Goal: Task Accomplishment & Management: Complete application form

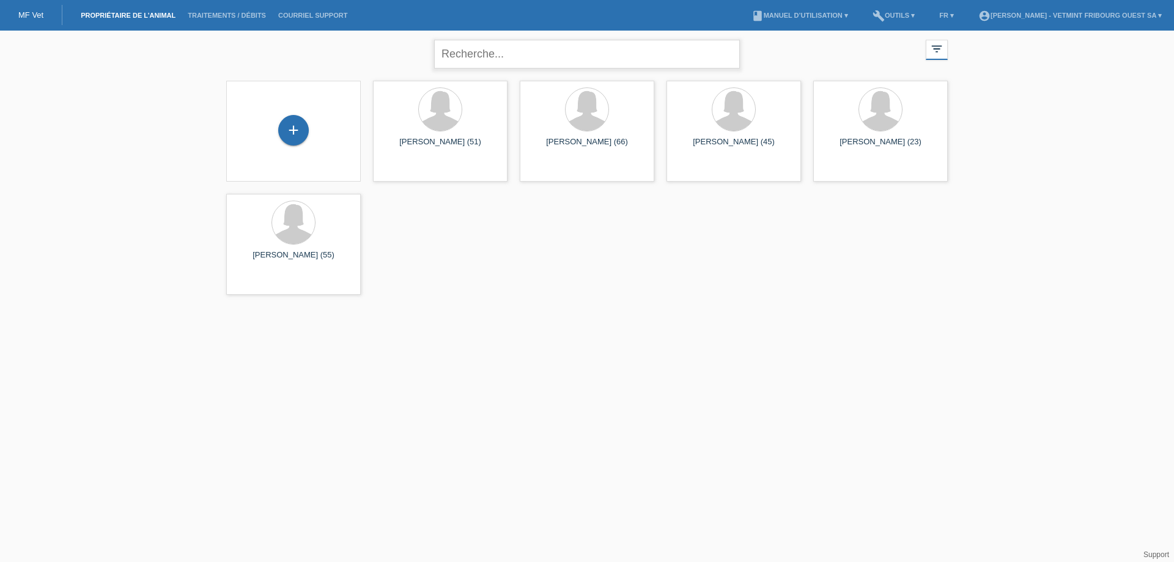
click at [529, 52] on input "text" at bounding box center [587, 54] width 306 height 29
click at [303, 116] on div "+" at bounding box center [293, 131] width 115 height 32
click at [298, 134] on div "+" at bounding box center [293, 130] width 31 height 31
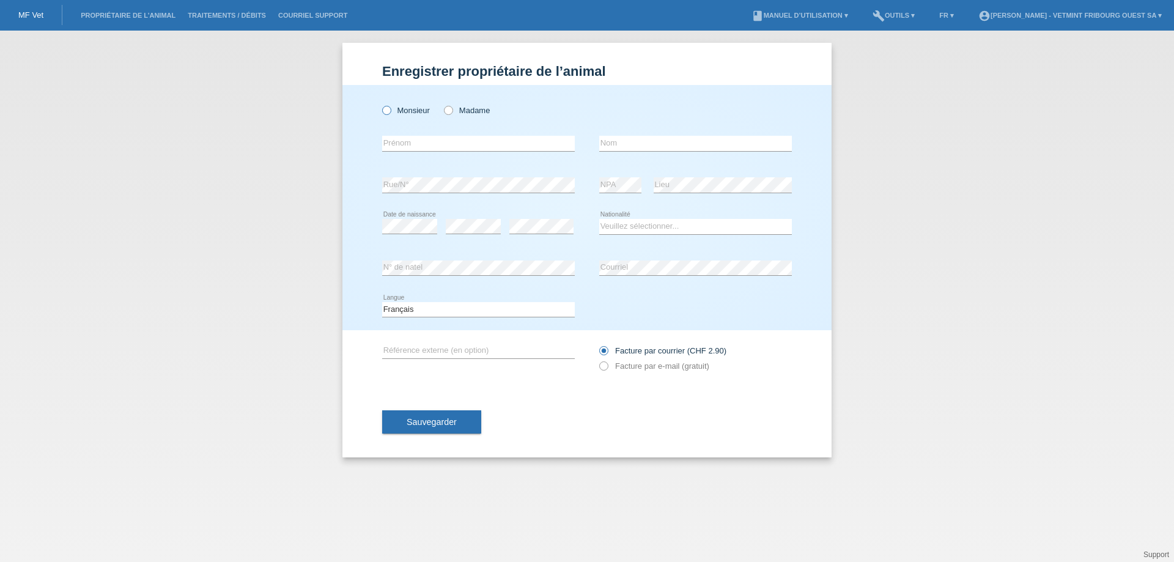
click at [402, 109] on label "Monsieur" at bounding box center [406, 110] width 48 height 9
click at [390, 109] on input "Monsieur" at bounding box center [386, 110] width 8 height 8
radio input "true"
click at [413, 148] on input "text" at bounding box center [478, 143] width 193 height 15
type input "Leuba"
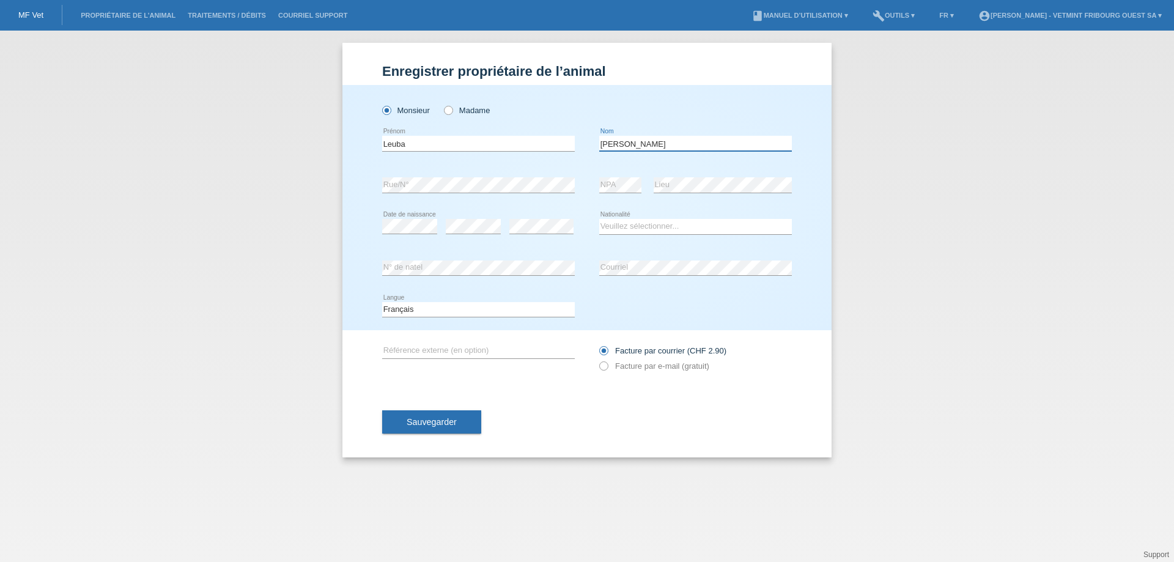
type input "Thierry"
click at [619, 194] on div "error NPA error Lieu" at bounding box center [695, 185] width 193 height 42
click at [655, 223] on select "Veuillez sélectionner... Suisse Allemagne Autriche Liechtenstein ------------ A…" at bounding box center [695, 226] width 193 height 15
select select "CH"
click at [599, 219] on select "Veuillez sélectionner... Suisse Allemagne Autriche Liechtenstein ------------ A…" at bounding box center [695, 226] width 193 height 15
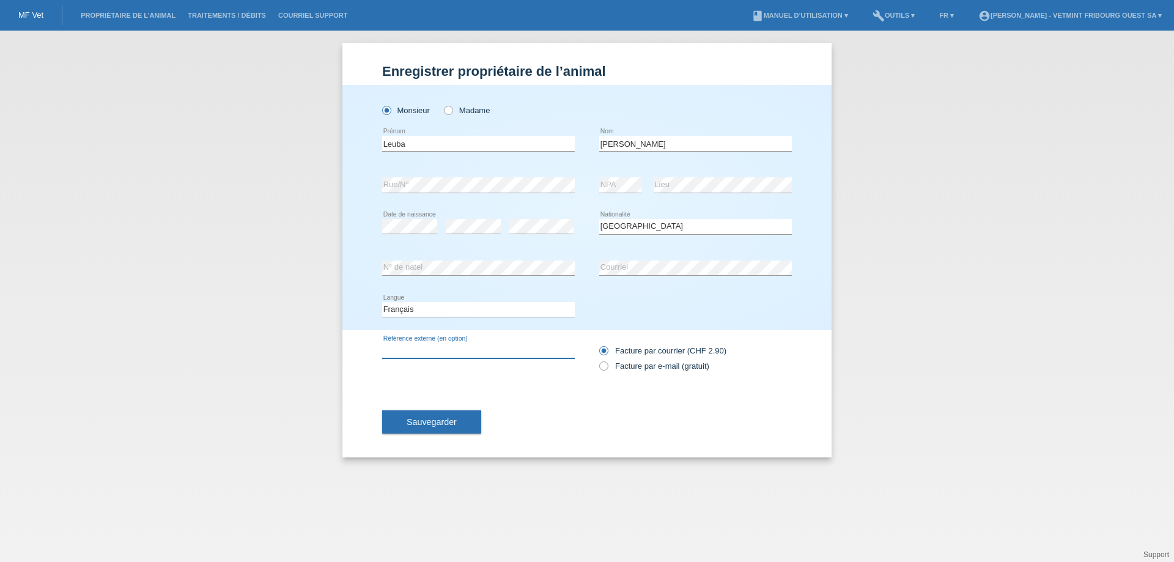
click at [478, 344] on input "text" at bounding box center [478, 350] width 193 height 15
click at [657, 347] on label "Facture par courrier (CHF 2.90)" at bounding box center [662, 350] width 127 height 9
click at [607, 347] on input "Facture par courrier (CHF 2.90)" at bounding box center [603, 353] width 8 height 15
click at [653, 363] on label "Facture par e-mail (gratuit)" at bounding box center [654, 365] width 110 height 9
click at [607, 363] on input "Facture par e-mail (gratuit)" at bounding box center [603, 368] width 8 height 15
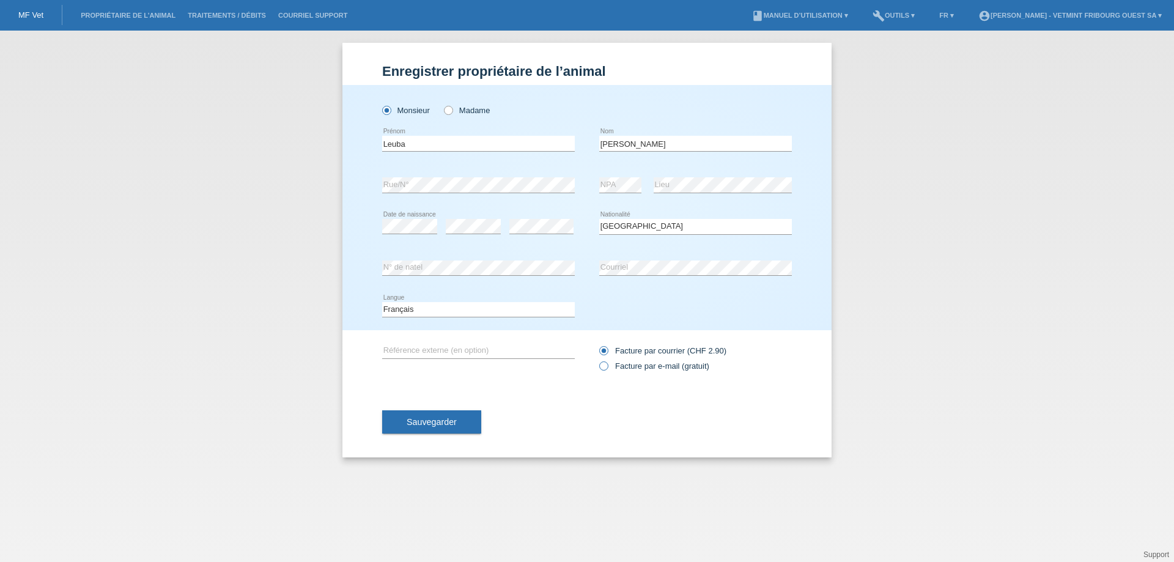
radio input "true"
click at [652, 350] on label "Facture par courrier (CHF 2.90)" at bounding box center [662, 350] width 127 height 9
click at [607, 350] on input "Facture par courrier (CHF 2.90)" at bounding box center [603, 353] width 8 height 15
radio input "true"
click at [654, 364] on label "Facture par e-mail (gratuit)" at bounding box center [654, 365] width 110 height 9
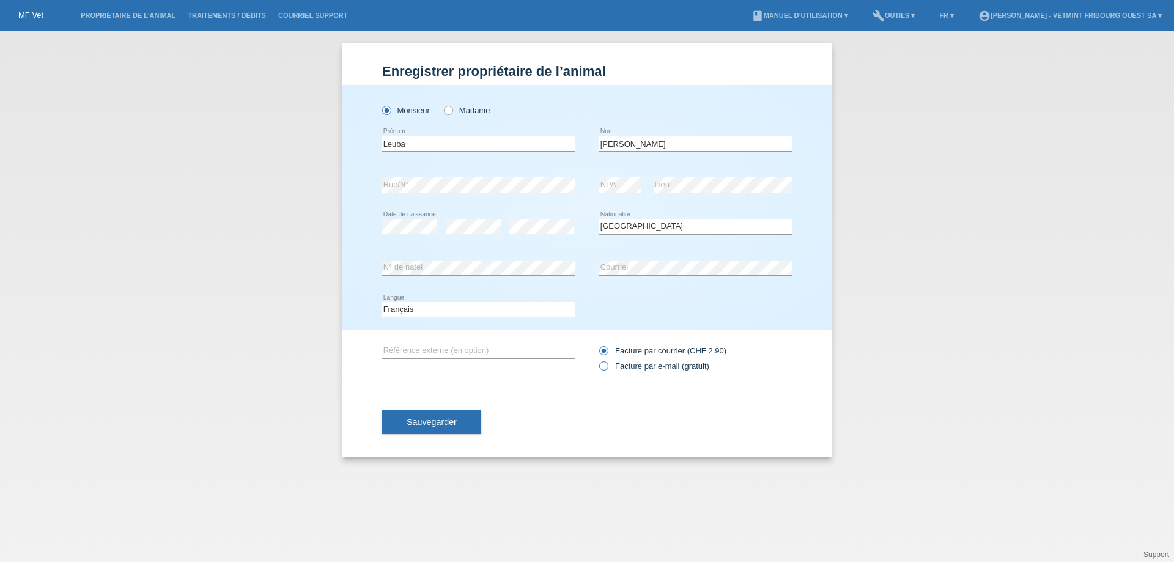
click at [607, 364] on input "Facture par e-mail (gratuit)" at bounding box center [603, 368] width 8 height 15
radio input "true"
click at [450, 424] on span "Sauvegarder" at bounding box center [432, 422] width 50 height 10
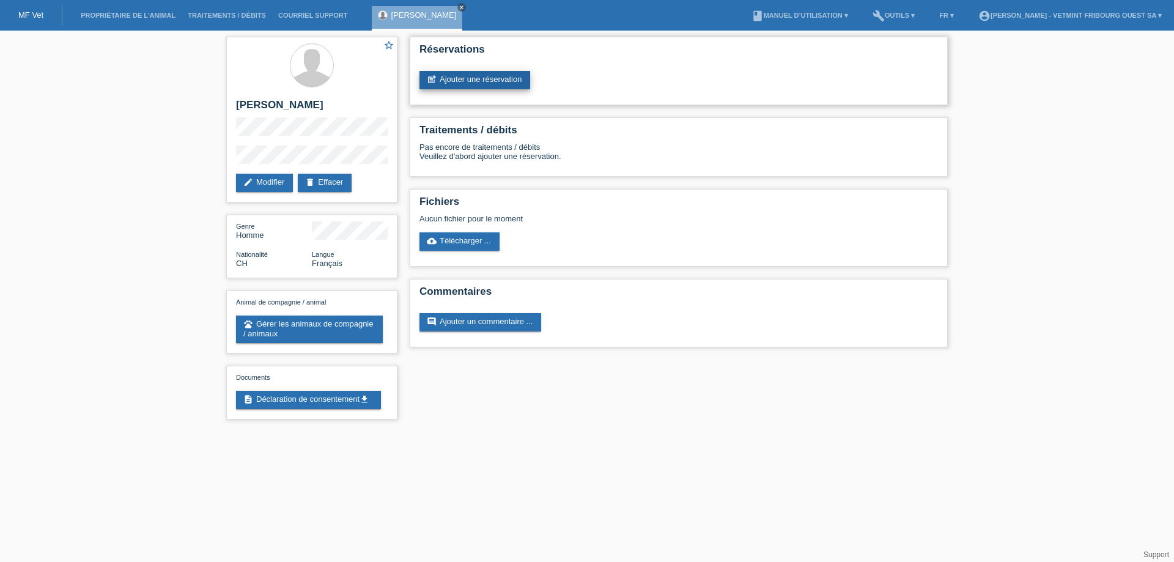
click at [475, 79] on link "post_add Ajouter une réservation" at bounding box center [474, 80] width 111 height 18
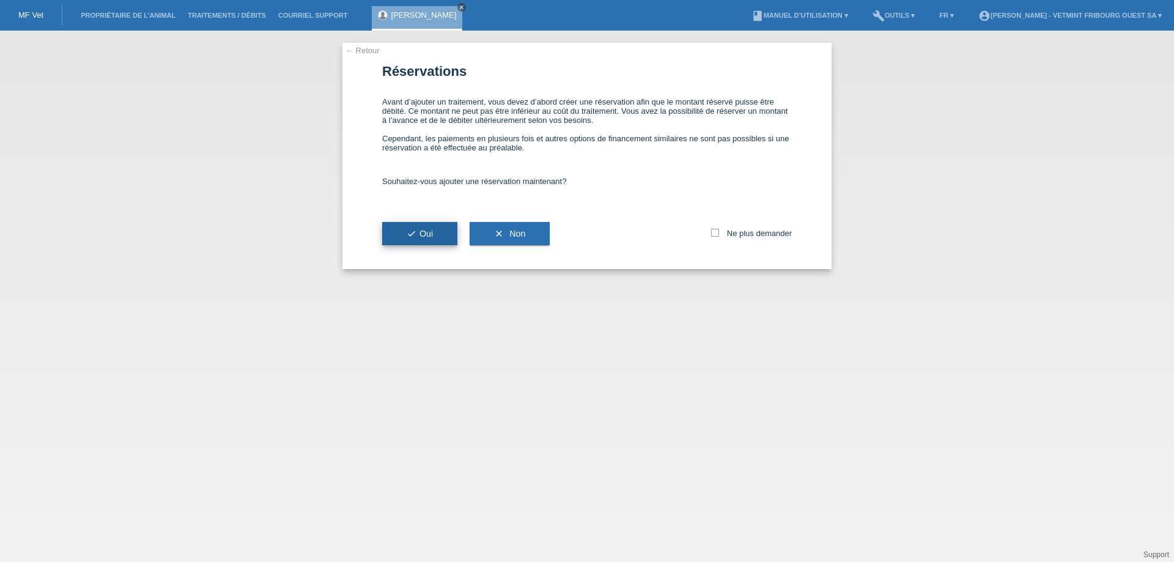
click at [438, 235] on button "check Oui" at bounding box center [419, 233] width 75 height 23
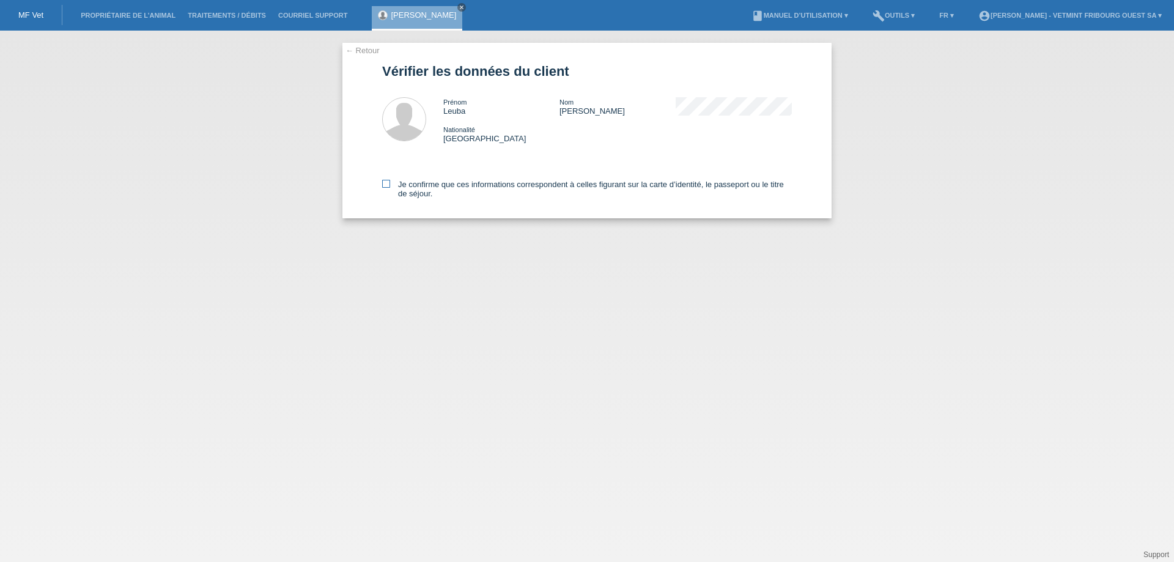
click at [431, 188] on label "Je confirme que ces informations correspondent à celles figurant sur la carte d…" at bounding box center [587, 189] width 410 height 18
click at [390, 188] on input "Je confirme que ces informations correspondent à celles figurant sur la carte d…" at bounding box center [386, 184] width 8 height 8
checkbox input "true"
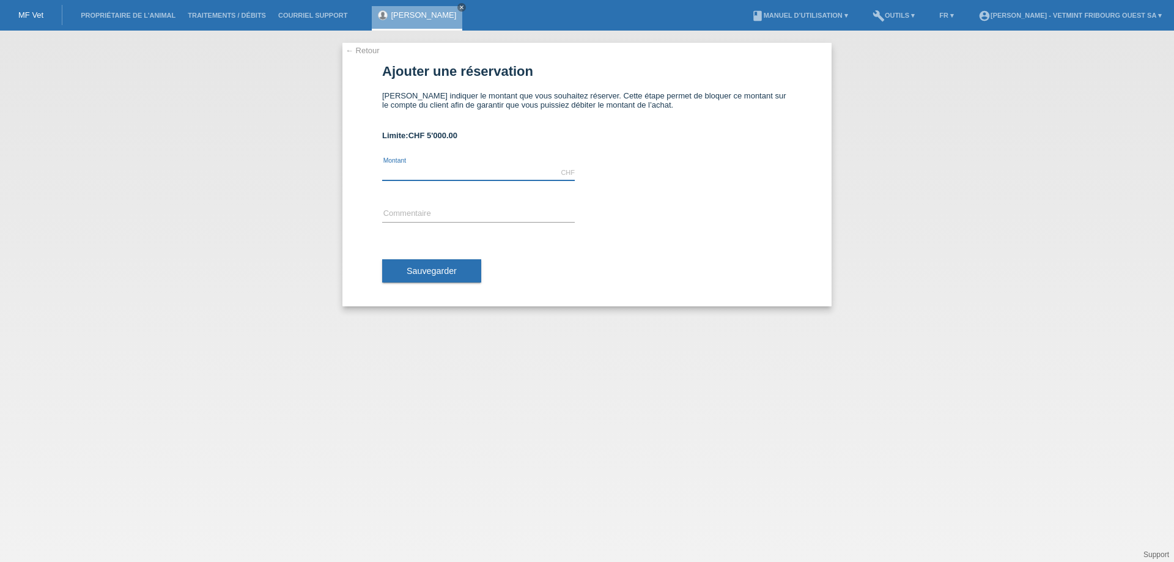
click at [462, 177] on input "text" at bounding box center [478, 172] width 193 height 15
type input "300.00"
click at [807, 174] on div "← Retour Ajouter une réservation Veuillez indiquer le montant que vous souhaite…" at bounding box center [586, 174] width 489 height 263
click at [431, 274] on span "Sauvegarder" at bounding box center [432, 271] width 50 height 10
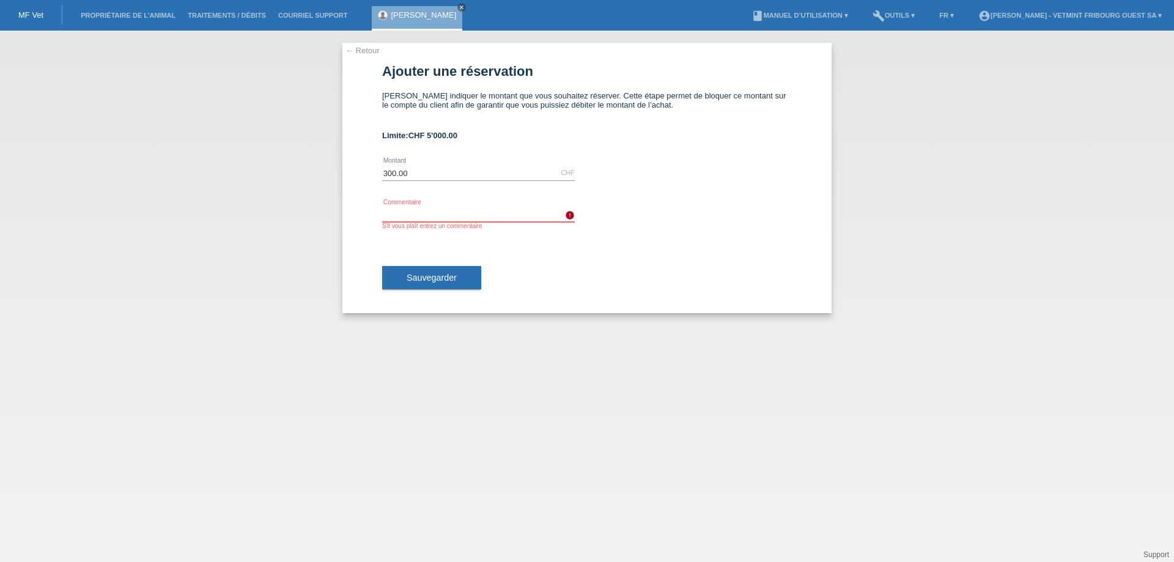
click at [500, 212] on input "text" at bounding box center [478, 214] width 193 height 15
type input "Facture Minouche 04-05.09"
click at [424, 279] on span "Sauvegarder" at bounding box center [432, 278] width 50 height 10
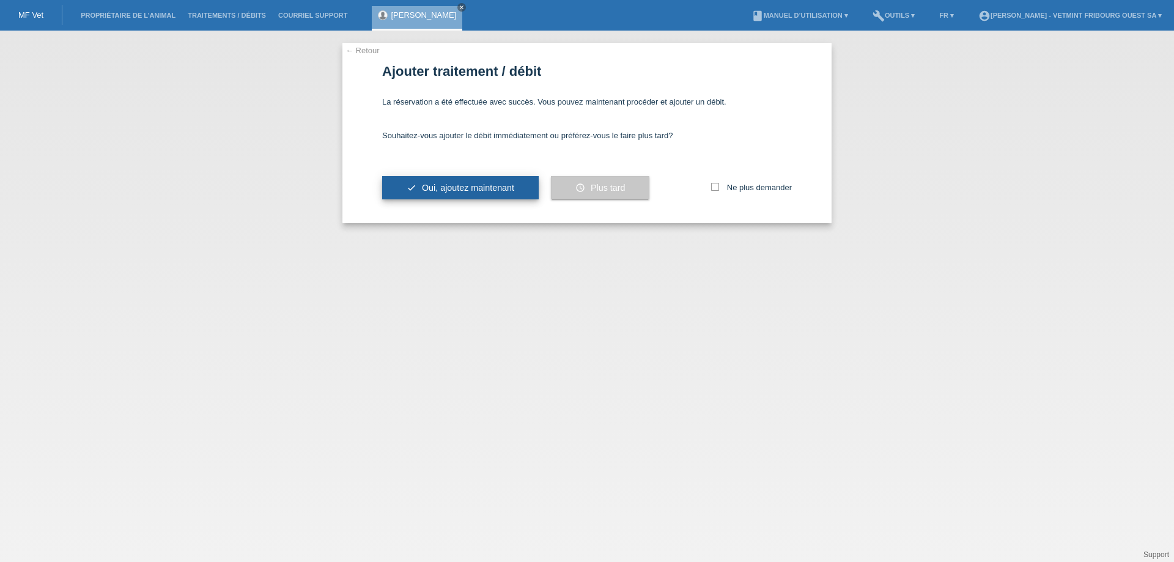
click at [425, 186] on span "Oui, ajoutez maintenant" at bounding box center [468, 188] width 92 height 10
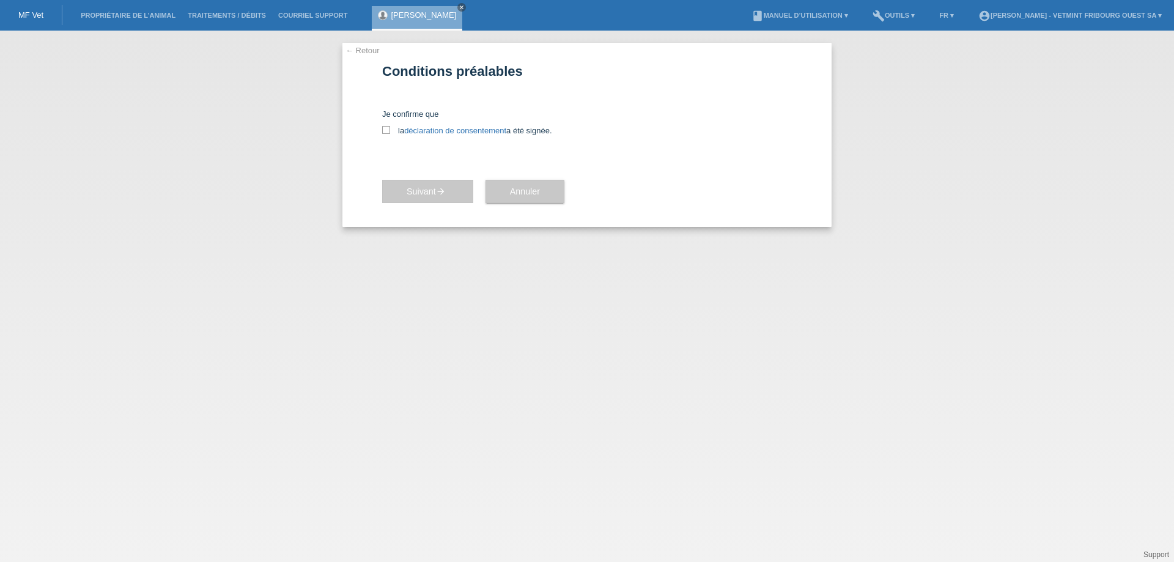
click at [381, 127] on div "← Retour Conditions préalables Je confirme que la déclaration de consentement a…" at bounding box center [586, 135] width 489 height 184
click at [388, 132] on icon at bounding box center [386, 130] width 8 height 8
click at [388, 132] on input "la déclaration de consentement a été signée." at bounding box center [386, 130] width 8 height 8
checkbox input "true"
click at [460, 130] on link "déclaration de consentement" at bounding box center [455, 130] width 102 height 9
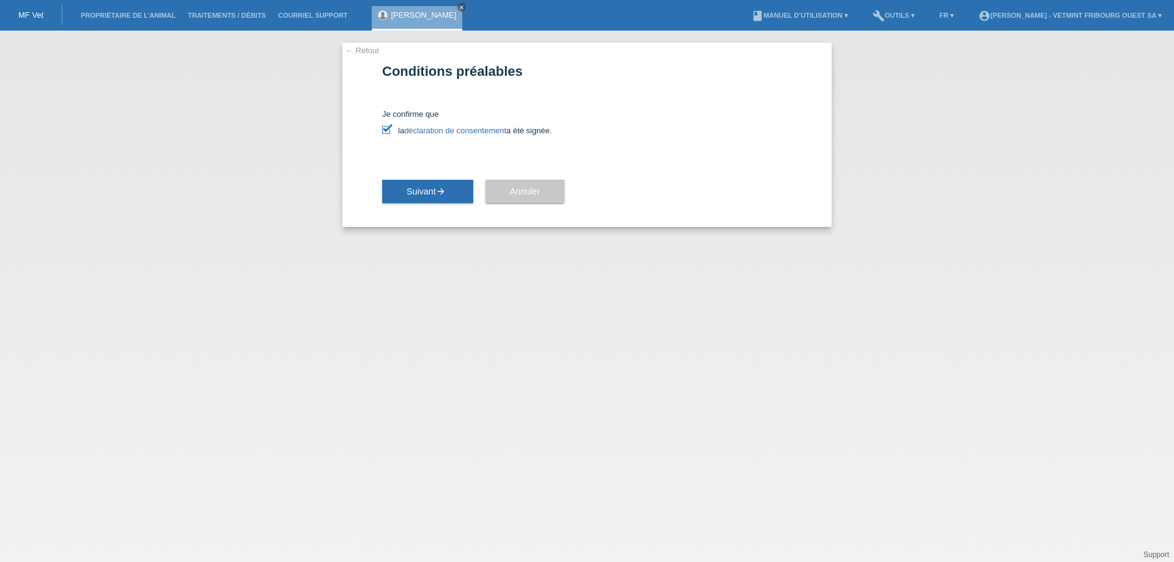
click at [1127, 331] on div "← Retour Conditions préalables Je confirme que la déclaration de consentement a…" at bounding box center [587, 296] width 1174 height 531
click at [446, 190] on icon "arrow_forward" at bounding box center [441, 191] width 10 height 10
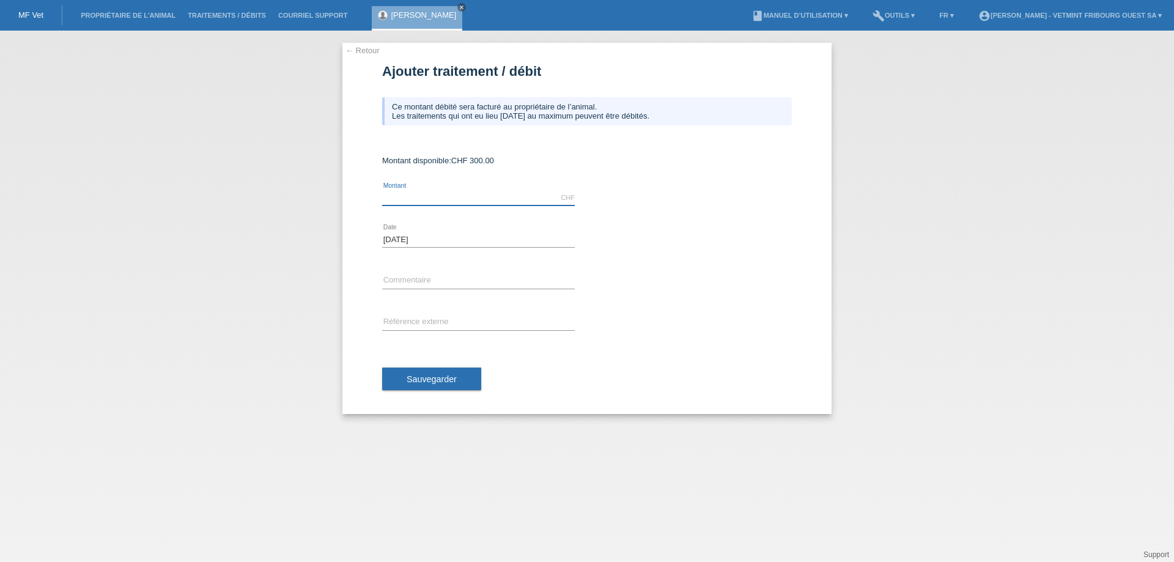
click at [461, 193] on input "text" at bounding box center [478, 197] width 193 height 15
type input "275.15"
click at [415, 282] on input "text" at bounding box center [478, 280] width 193 height 15
type input "Facture Minouche 04-05.09"
click at [451, 385] on button "Sauvegarder" at bounding box center [431, 378] width 99 height 23
